Goal: Task Accomplishment & Management: Use online tool/utility

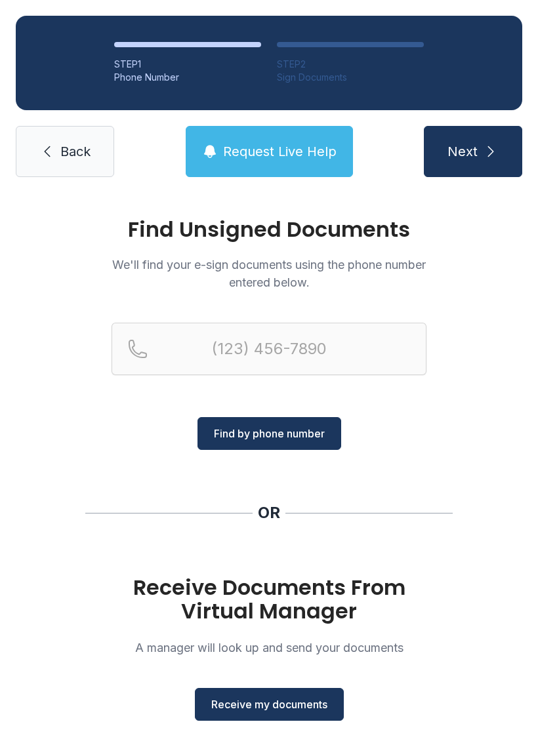
click at [32, 166] on link "Back" at bounding box center [65, 151] width 98 height 51
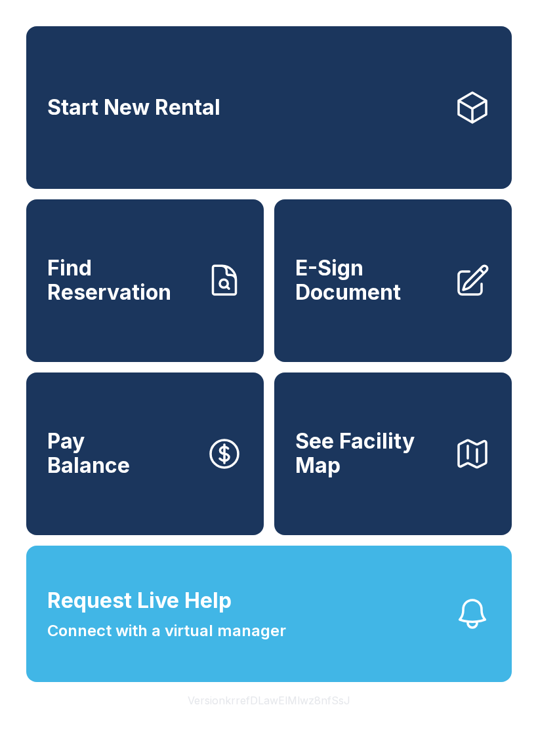
click at [433, 296] on span "E-Sign Document" at bounding box center [369, 280] width 148 height 48
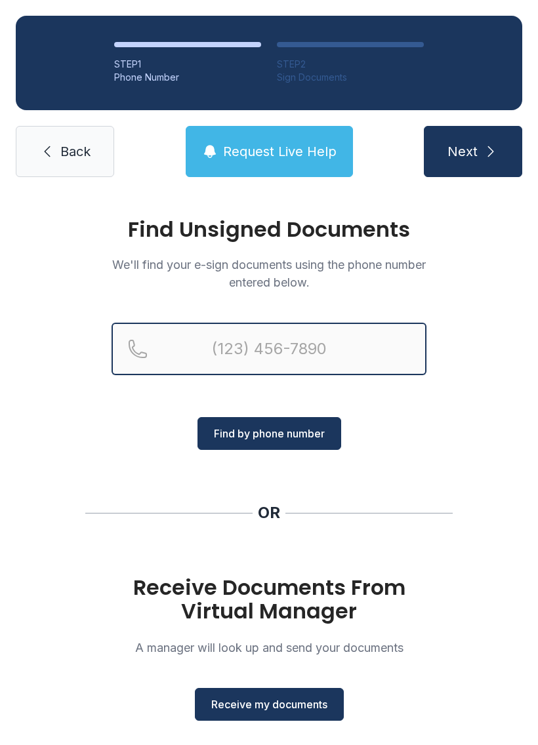
click at [270, 329] on input "Reservation phone number" at bounding box center [268, 349] width 315 height 52
type input "[PHONE_NUMBER]"
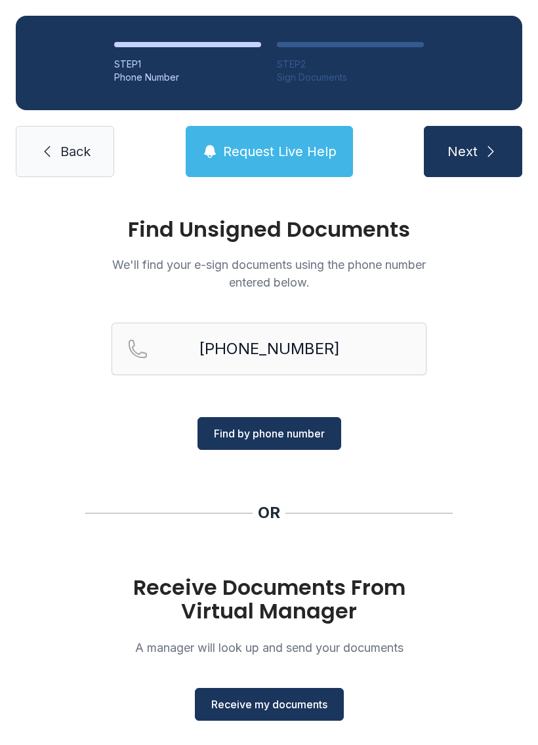
click at [305, 434] on span "Find by phone number" at bounding box center [269, 434] width 111 height 16
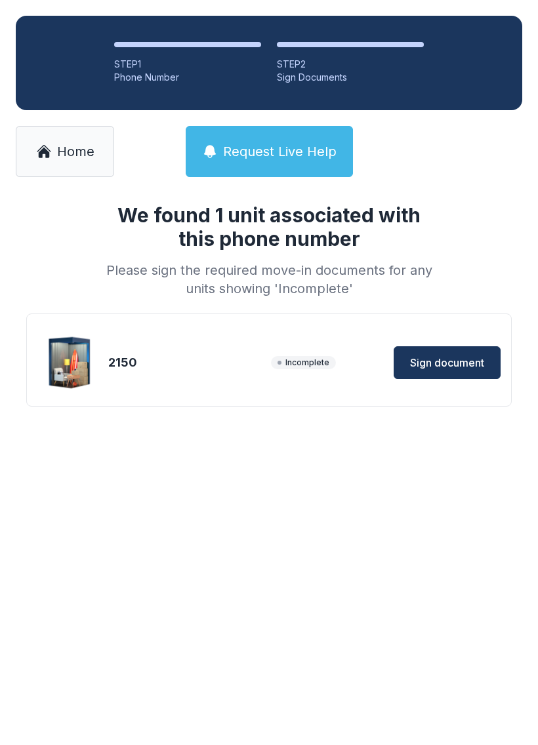
click at [454, 361] on span "Sign document" at bounding box center [447, 363] width 74 height 16
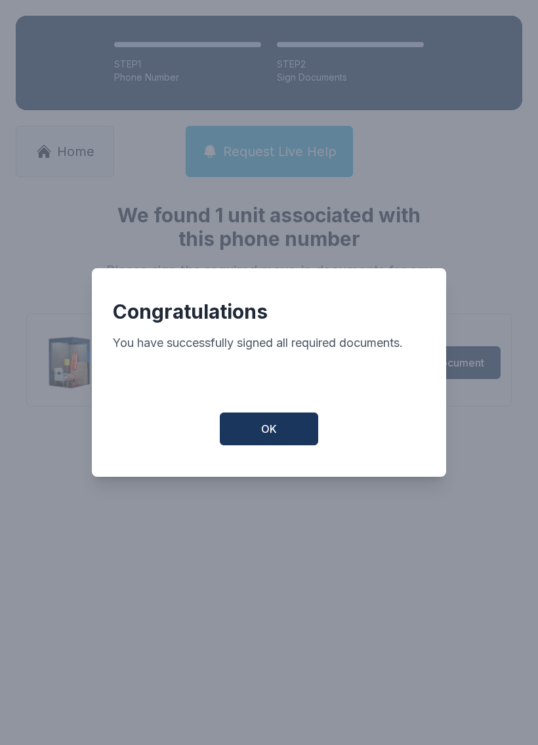
click at [281, 426] on button "OK" at bounding box center [269, 428] width 98 height 33
